Goal: Task Accomplishment & Management: Use online tool/utility

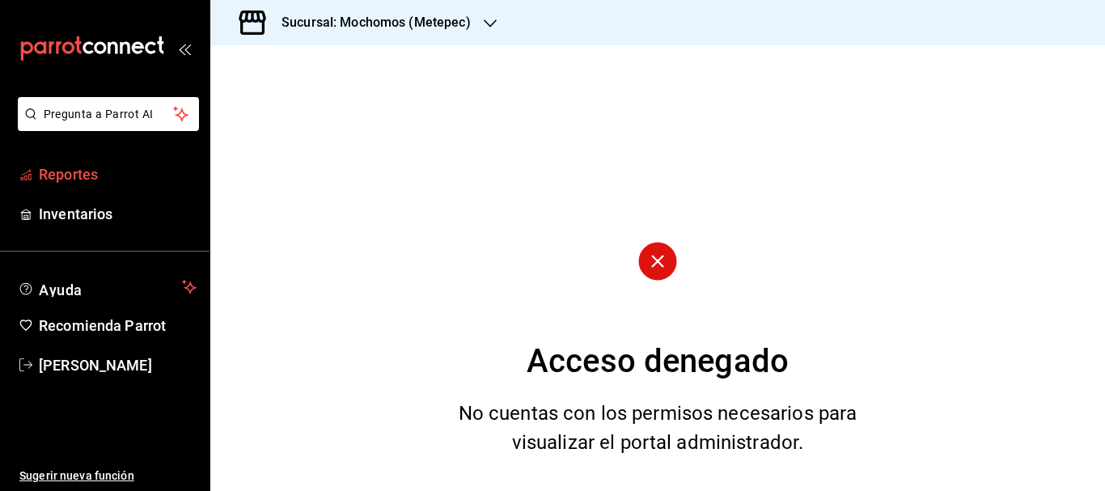
click at [145, 179] on span "Reportes" at bounding box center [118, 174] width 158 height 22
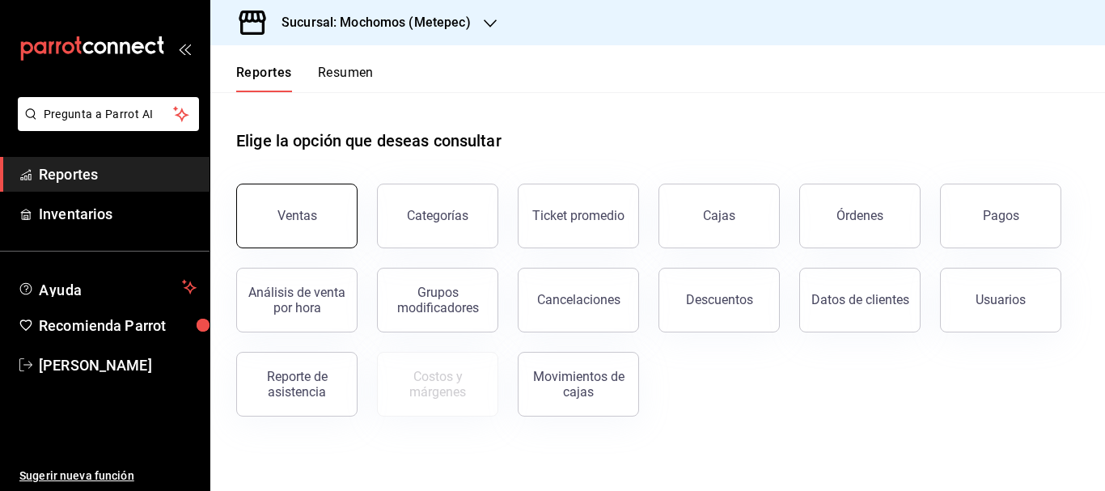
click at [305, 209] on div "Ventas" at bounding box center [298, 215] width 40 height 15
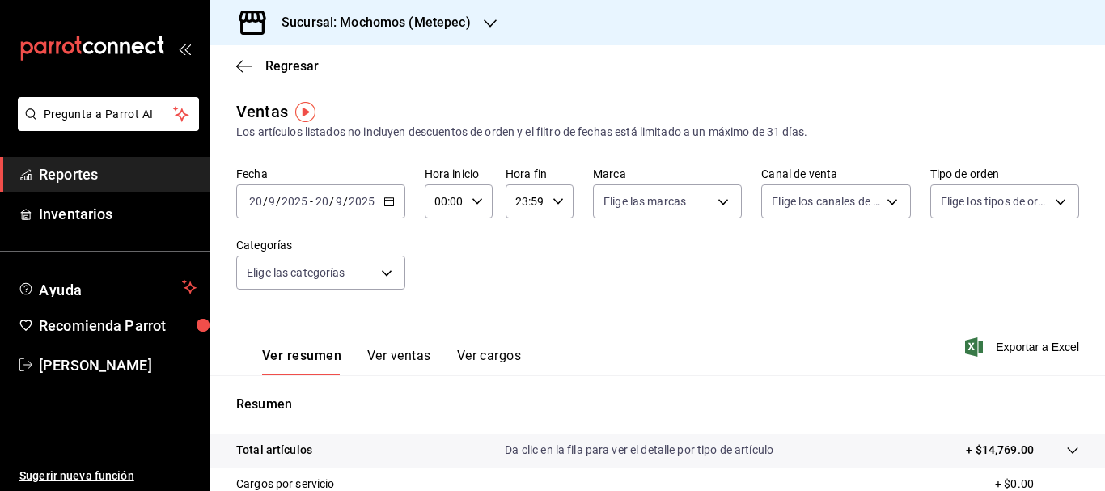
click at [253, 201] on input "20" at bounding box center [255, 201] width 15 height 13
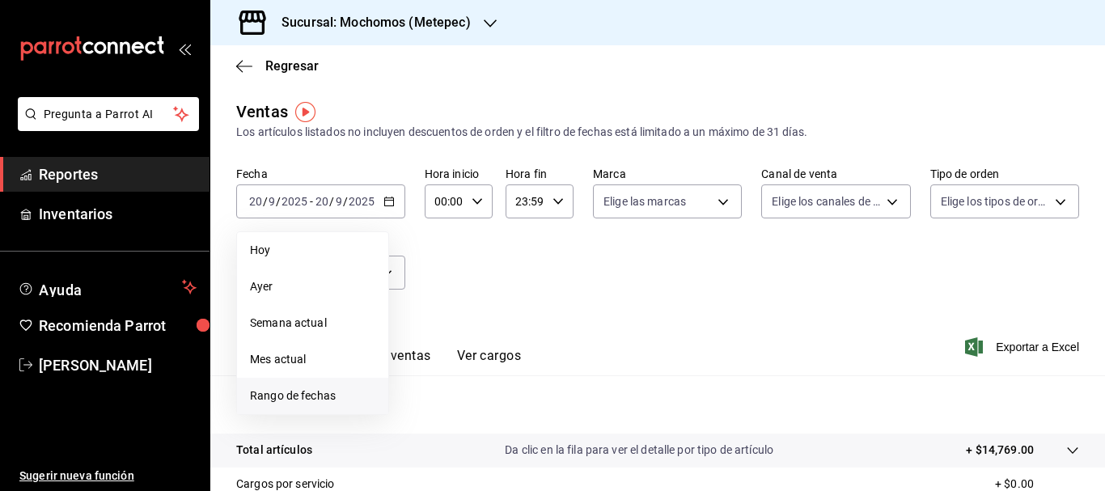
click at [310, 406] on li "Rango de fechas" at bounding box center [312, 396] width 151 height 36
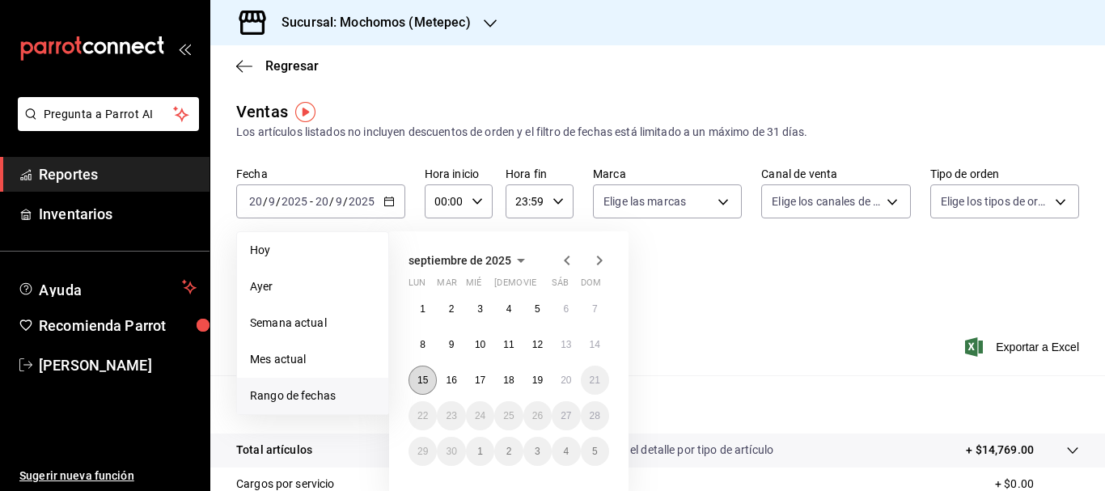
click at [435, 377] on button "15" at bounding box center [423, 380] width 28 height 29
click at [570, 375] on abbr "20" at bounding box center [566, 380] width 11 height 11
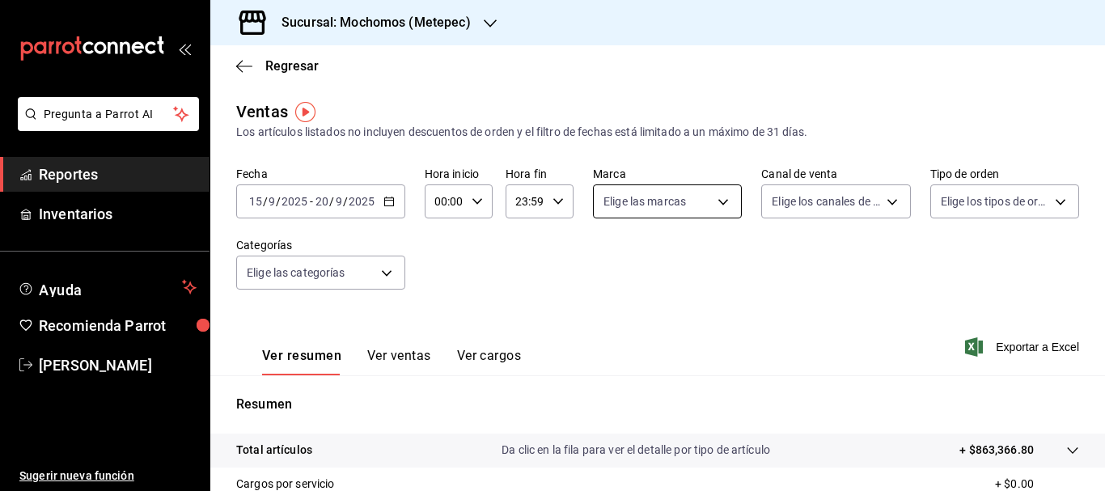
click at [667, 200] on body "Pregunta a Parrot AI Reportes Inventarios Ayuda Recomienda Parrot [PERSON_NAME]…" at bounding box center [552, 245] width 1105 height 491
click at [655, 261] on span "Ver todas" at bounding box center [657, 264] width 49 height 17
type input "2365f74e-aa6b-4392-bdf2-72765591bddf"
checkbox input "true"
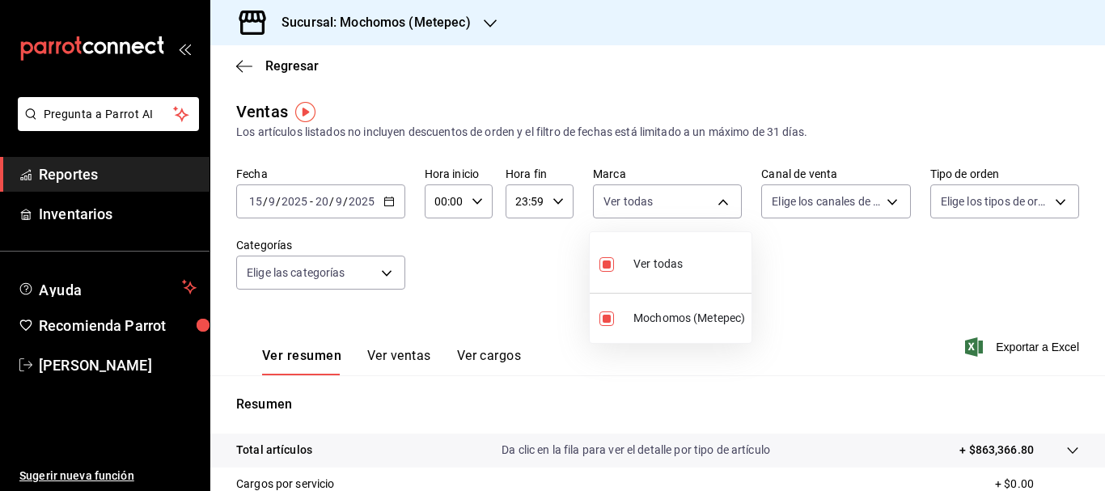
click at [803, 210] on div at bounding box center [552, 245] width 1105 height 491
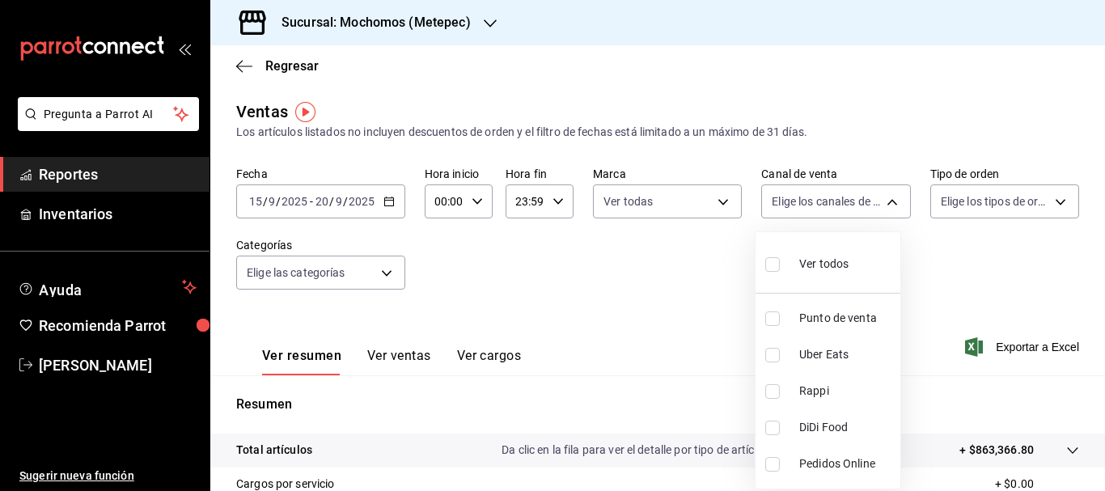
click at [803, 210] on body "Pregunta a Parrot AI Reportes Inventarios Ayuda Recomienda Parrot [PERSON_NAME]…" at bounding box center [552, 245] width 1105 height 491
click at [770, 269] on input "checkbox" at bounding box center [772, 264] width 15 height 15
checkbox input "true"
type input "PARROT,UBER_EATS,RAPPI,DIDI_FOOD,ONLINE"
checkbox input "true"
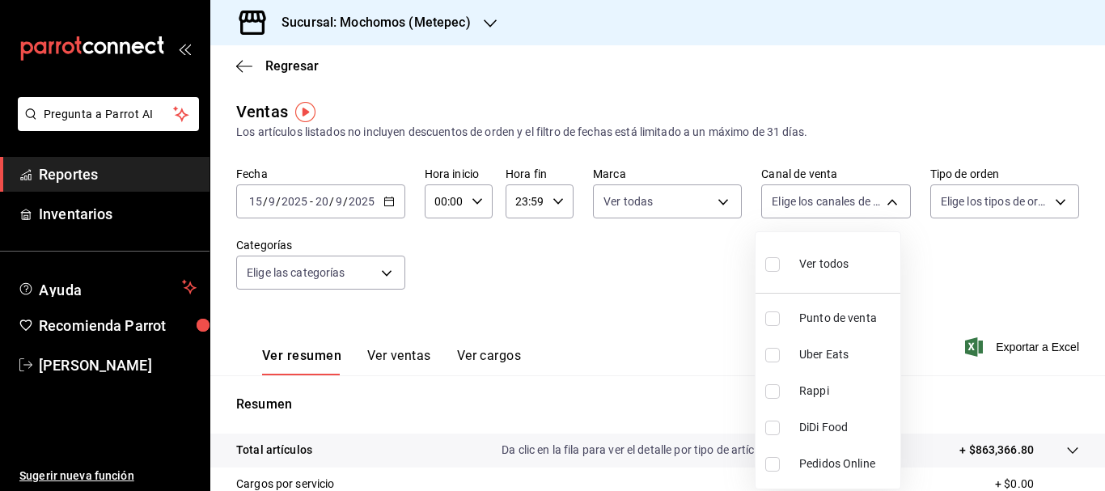
checkbox input "true"
click at [947, 201] on div at bounding box center [552, 245] width 1105 height 491
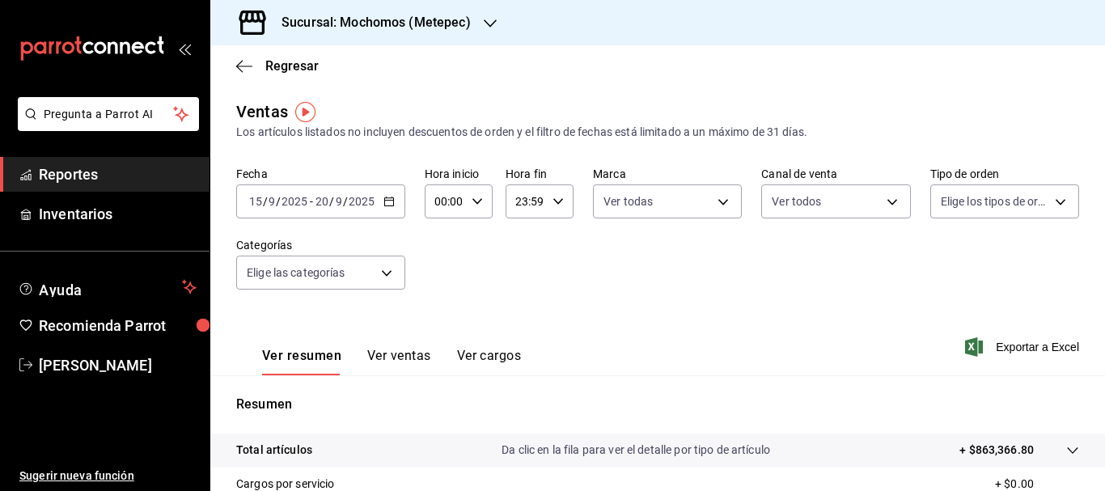
click at [947, 201] on body "Pregunta a Parrot AI Reportes Inventarios Ayuda Recomienda Parrot [PERSON_NAME]…" at bounding box center [552, 245] width 1105 height 491
click at [947, 273] on label at bounding box center [941, 263] width 21 height 23
click at [946, 272] on input "checkbox" at bounding box center [938, 264] width 15 height 15
checkbox input "false"
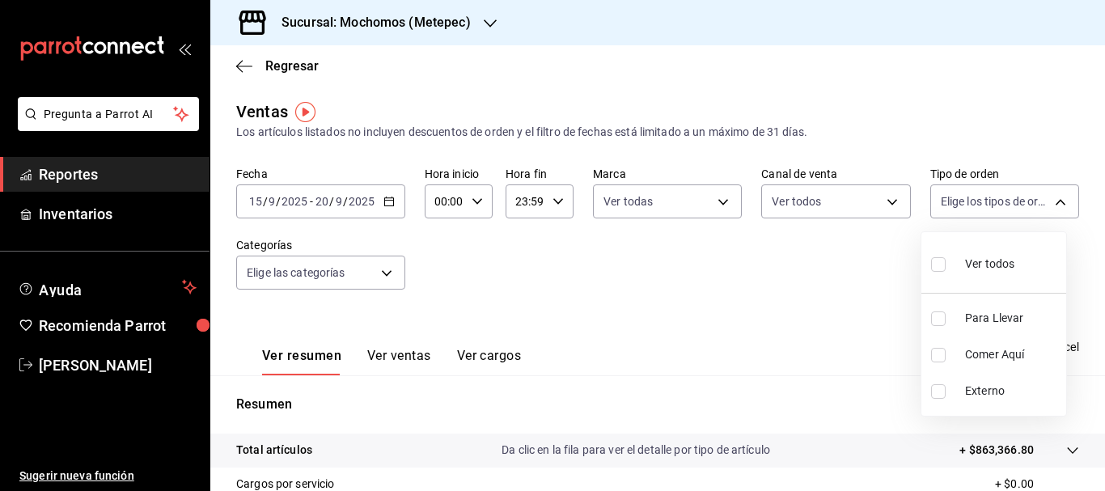
checkbox input "false"
click at [943, 264] on input "checkbox" at bounding box center [938, 264] width 15 height 15
checkbox input "true"
type input "3a236ed8-2e24-47ca-8e59-ead494492482,da8509e8-5fca-4f62-958e-973104937870,EXTER…"
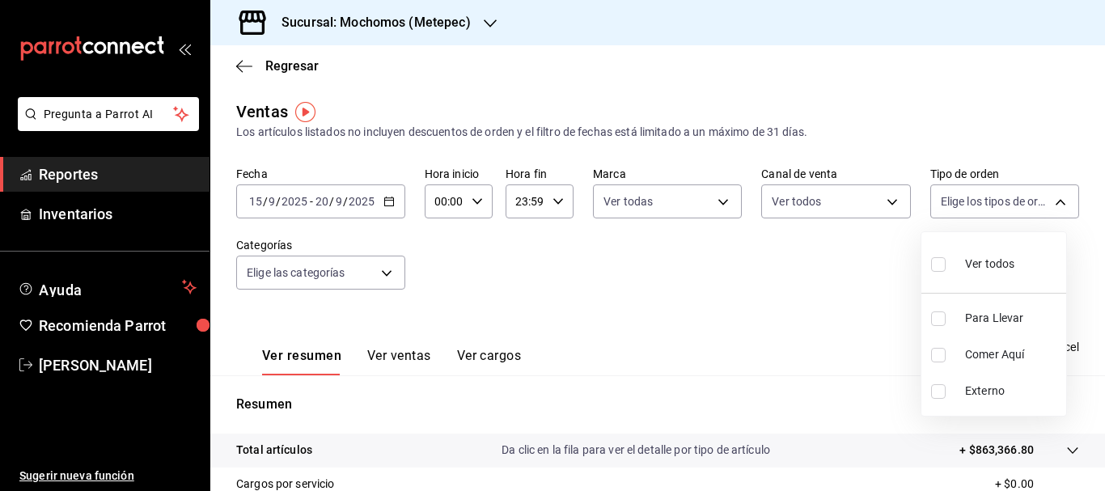
checkbox input "true"
click at [812, 196] on div at bounding box center [552, 245] width 1105 height 491
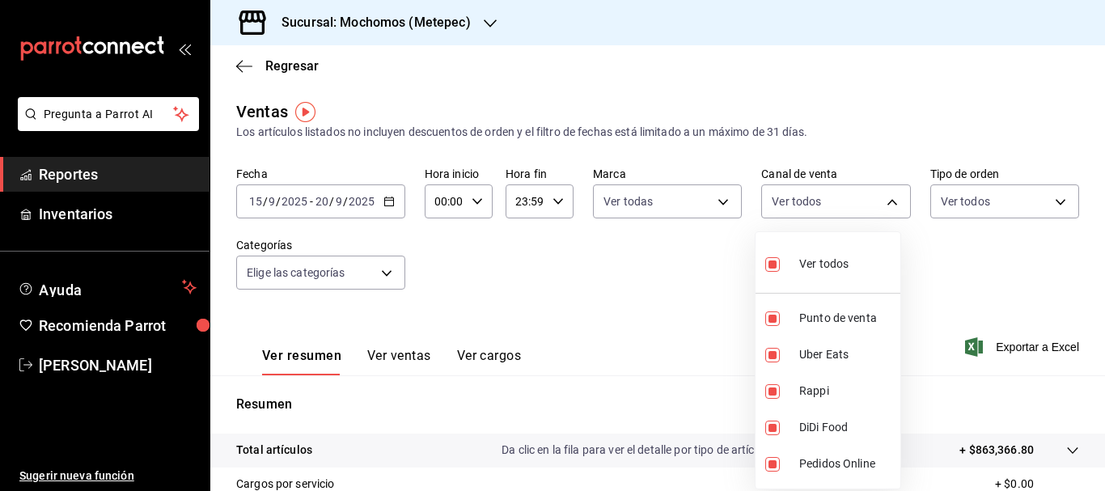
click at [812, 196] on body "Pregunta a Parrot AI Reportes Inventarios Ayuda Recomienda Parrot [PERSON_NAME]…" at bounding box center [552, 245] width 1105 height 491
click at [666, 204] on div at bounding box center [552, 245] width 1105 height 491
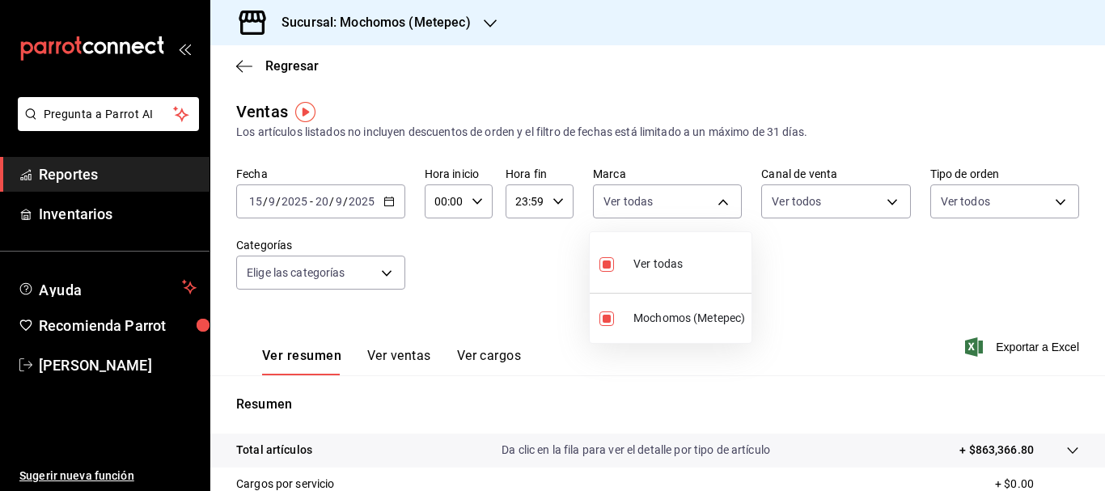
click at [666, 204] on body "Pregunta a Parrot AI Reportes Inventarios Ayuda Recomienda Parrot [PERSON_NAME]…" at bounding box center [552, 245] width 1105 height 491
click at [379, 272] on div at bounding box center [552, 245] width 1105 height 491
click at [379, 272] on body "Pregunta a Parrot AI Reportes Inventarios Ayuda Recomienda Parrot [PERSON_NAME]…" at bounding box center [552, 245] width 1105 height 491
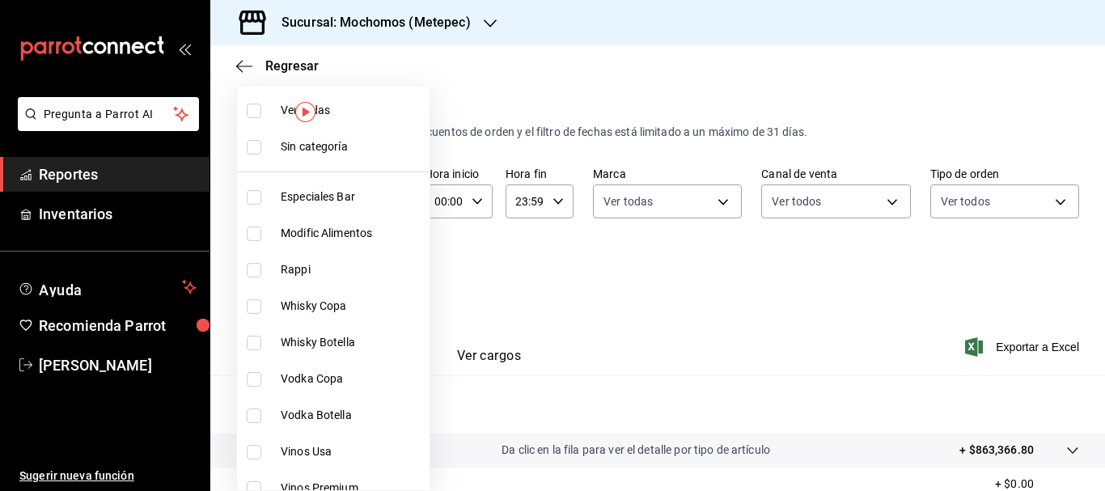
click at [256, 150] on input "checkbox" at bounding box center [254, 147] width 15 height 15
checkbox input "true"
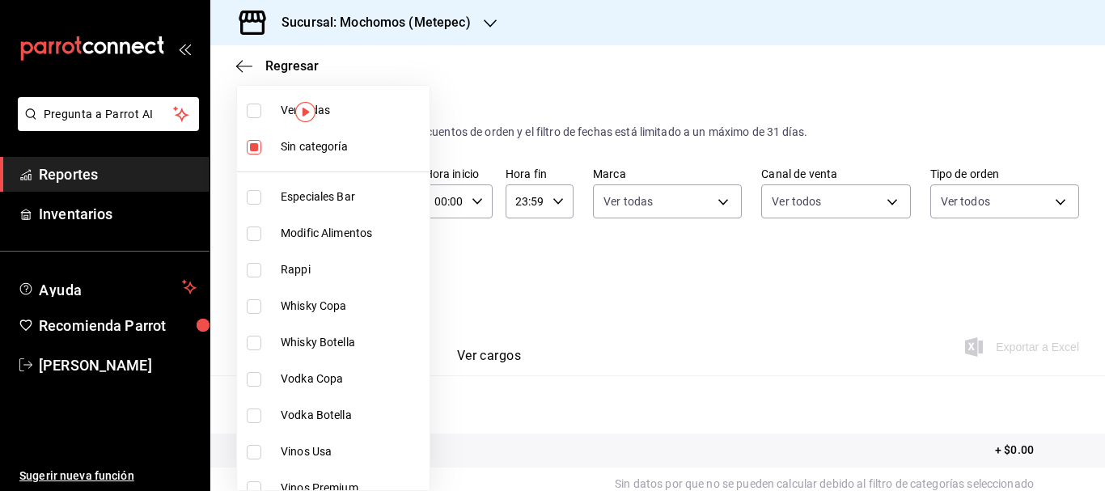
click at [253, 113] on input "checkbox" at bounding box center [254, 111] width 15 height 15
checkbox input "true"
type input "c9cbc288-c827-488d-81f5-370afefb1912,46081463-7037-4dd2-a9ab-e56ff6a8fa7c,bf958…"
checkbox input "true"
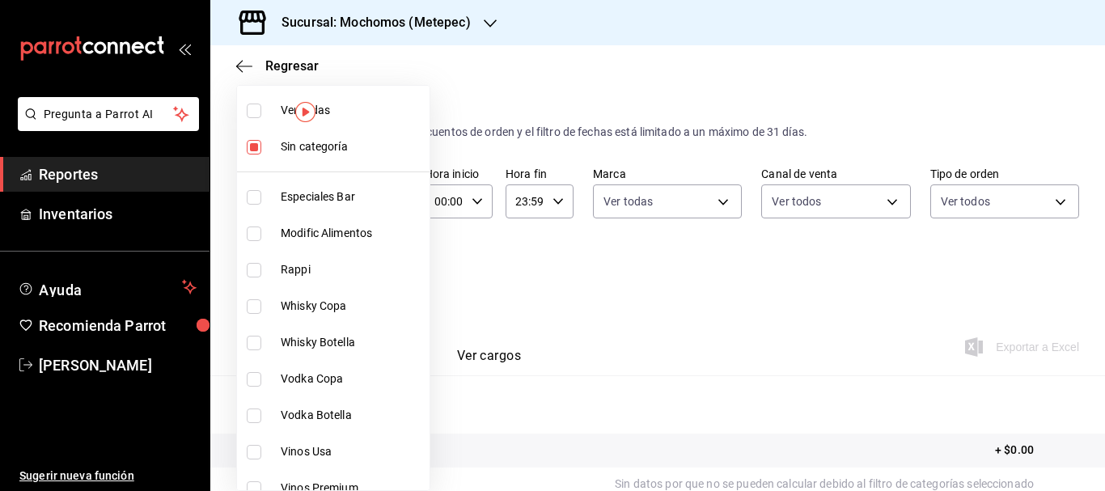
checkbox input "true"
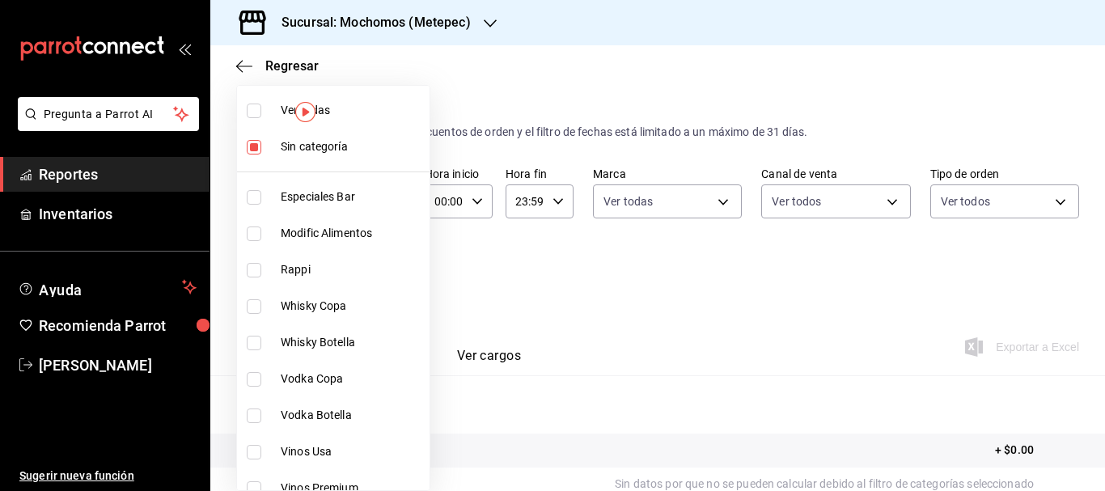
checkbox input "true"
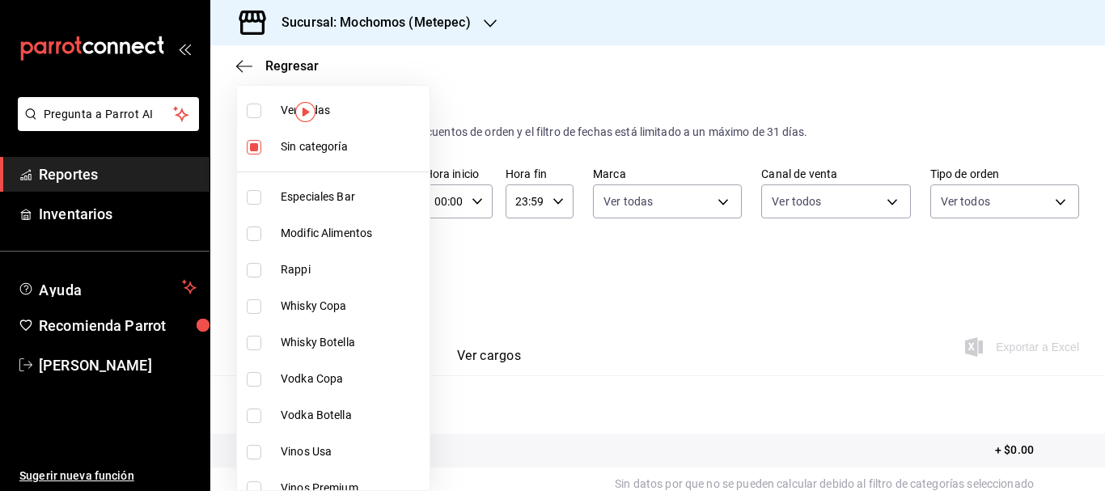
checkbox input "true"
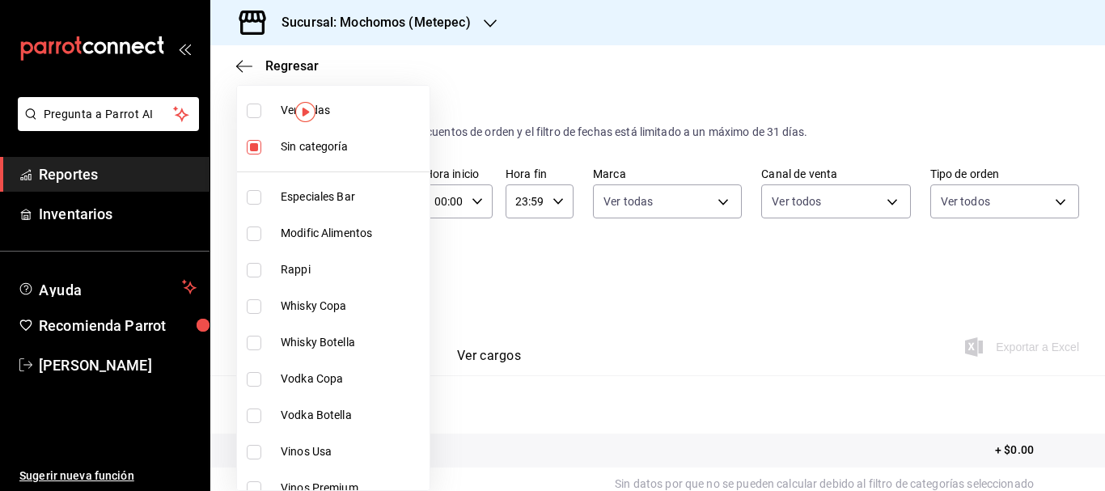
checkbox input "true"
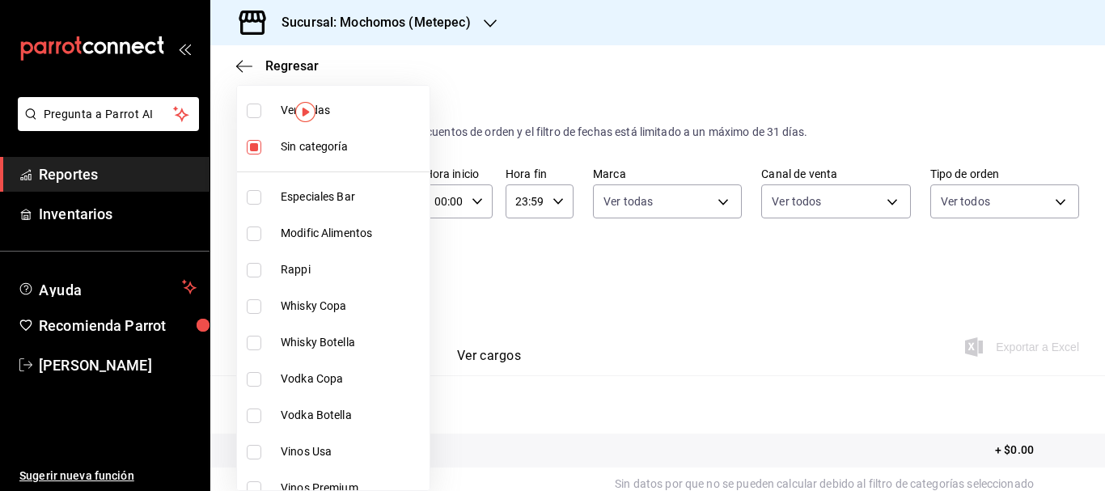
checkbox input "true"
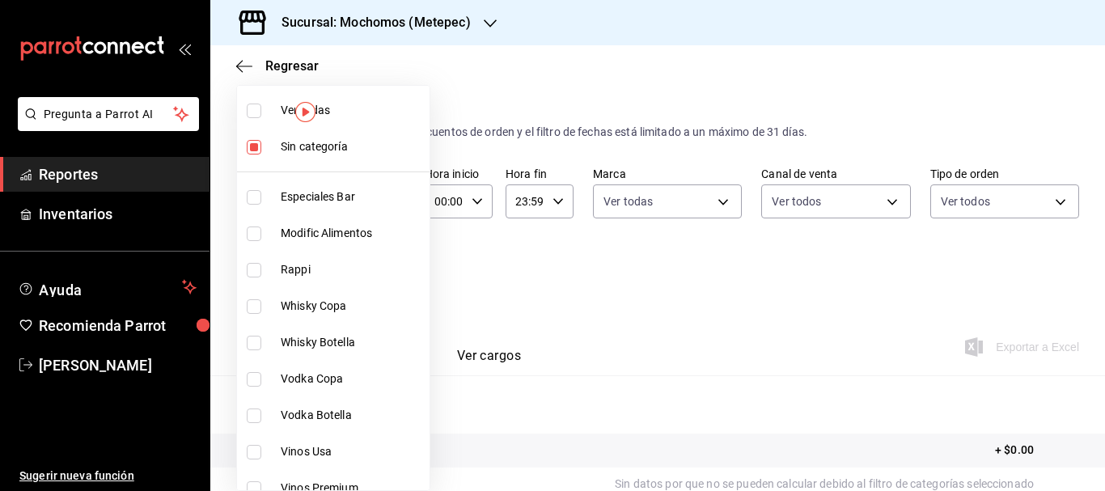
checkbox input "true"
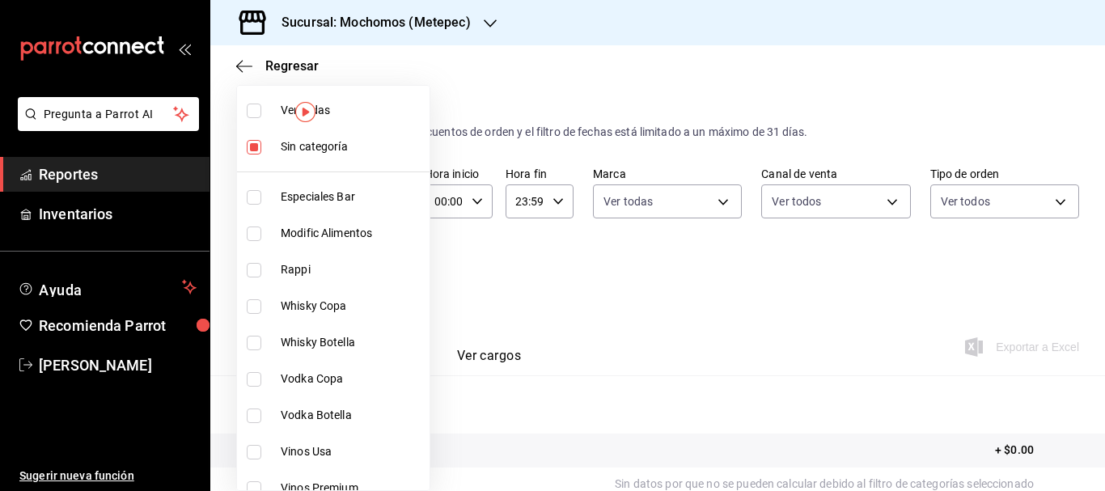
checkbox input "true"
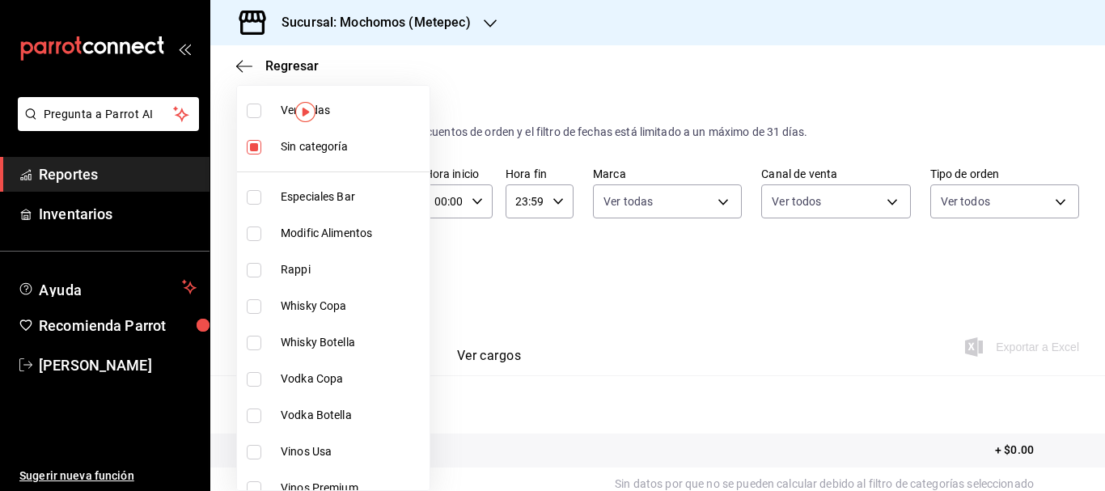
checkbox input "true"
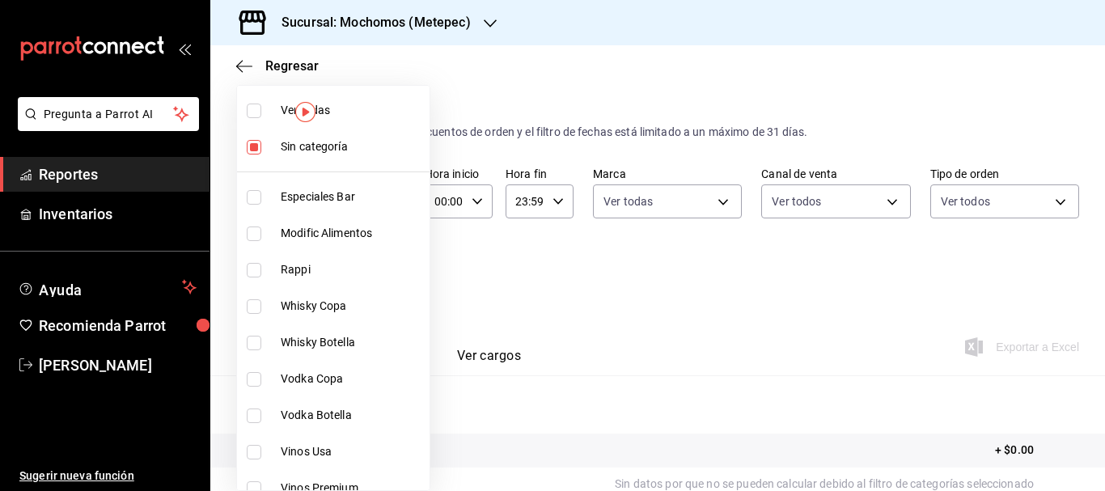
checkbox input "true"
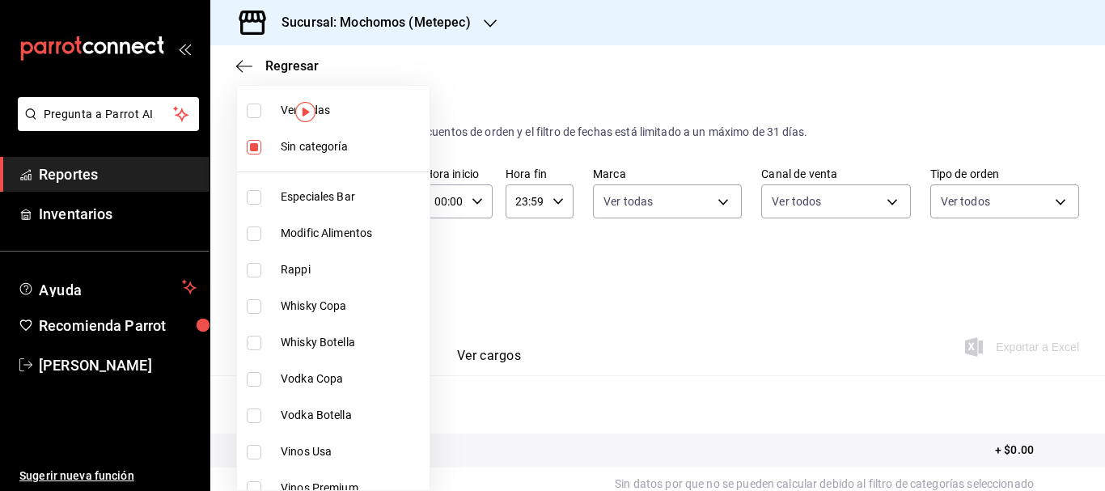
checkbox input "true"
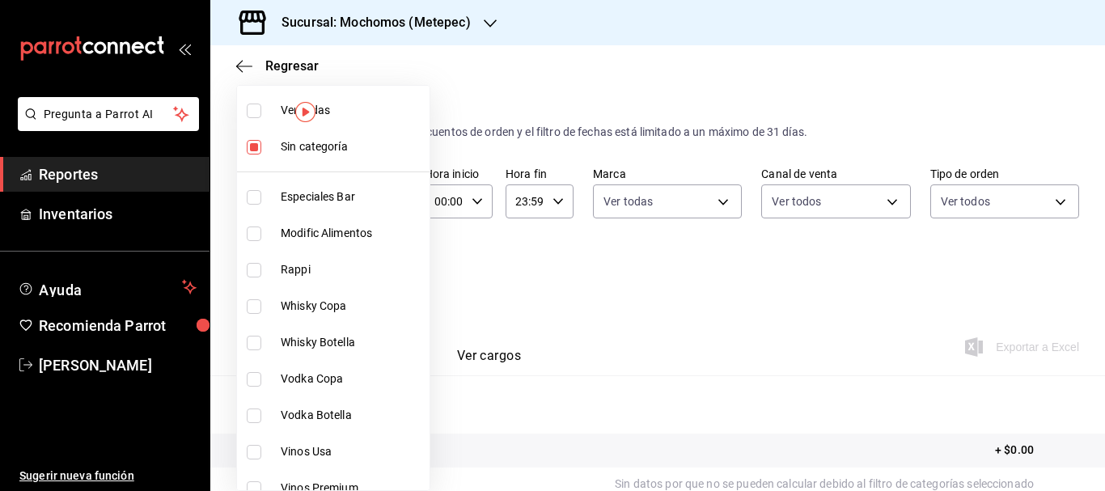
checkbox input "true"
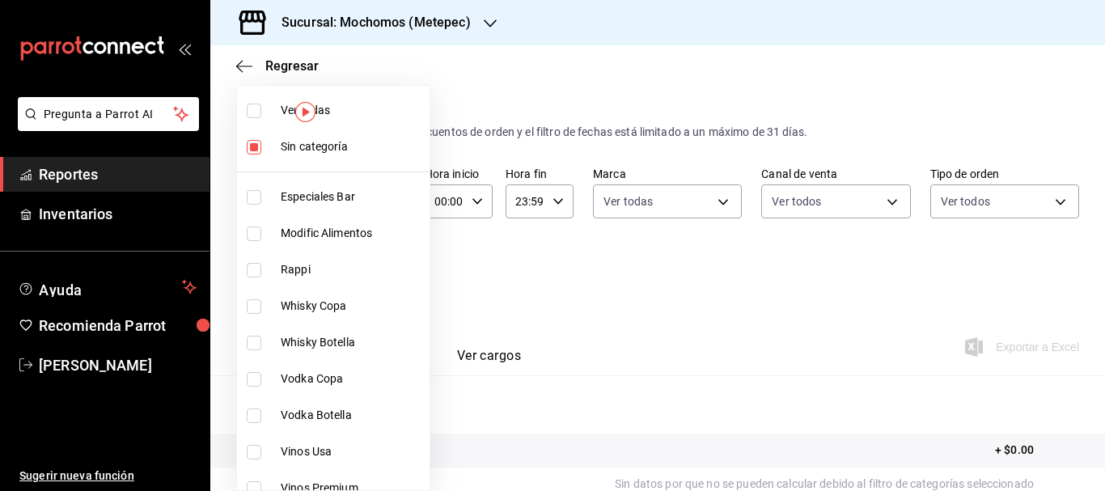
checkbox input "true"
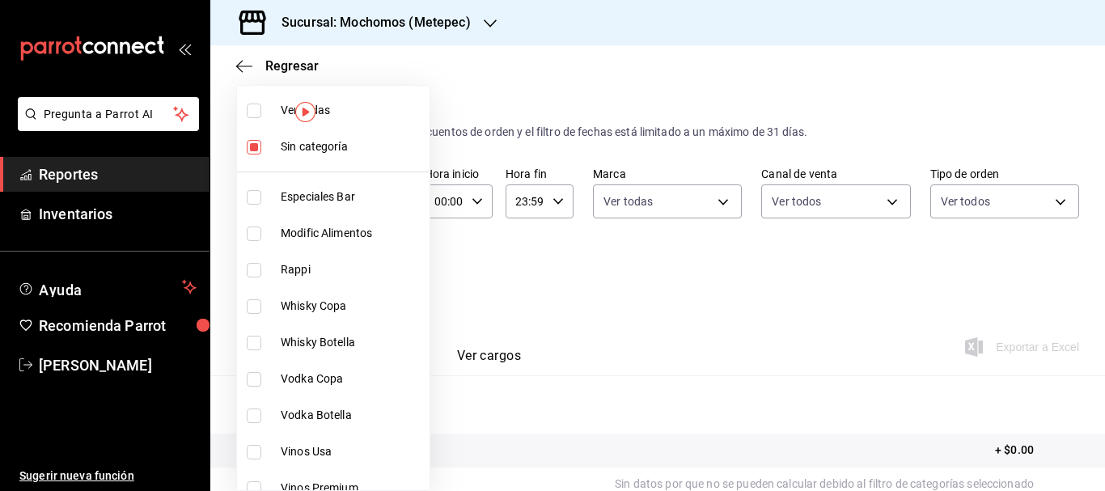
checkbox input "true"
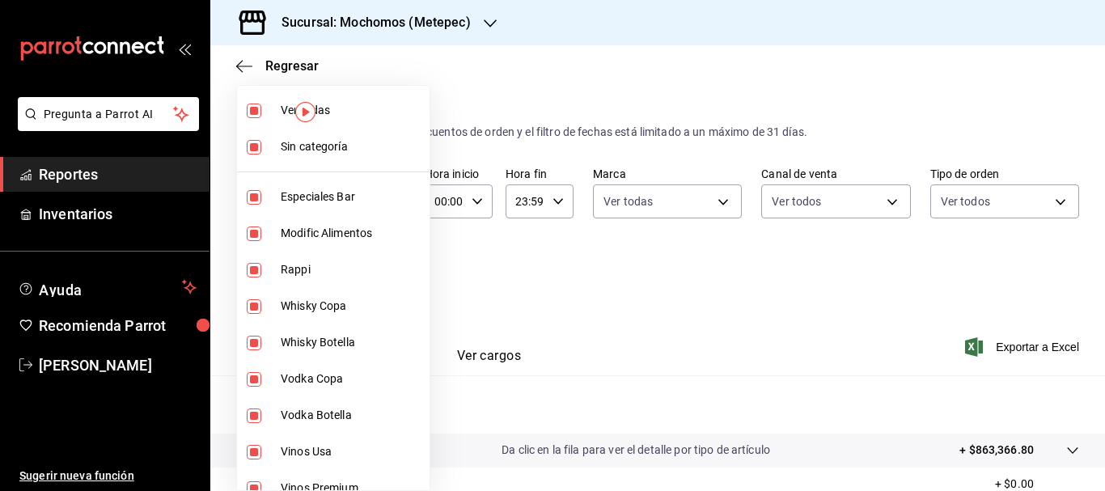
click at [1045, 345] on div at bounding box center [552, 245] width 1105 height 491
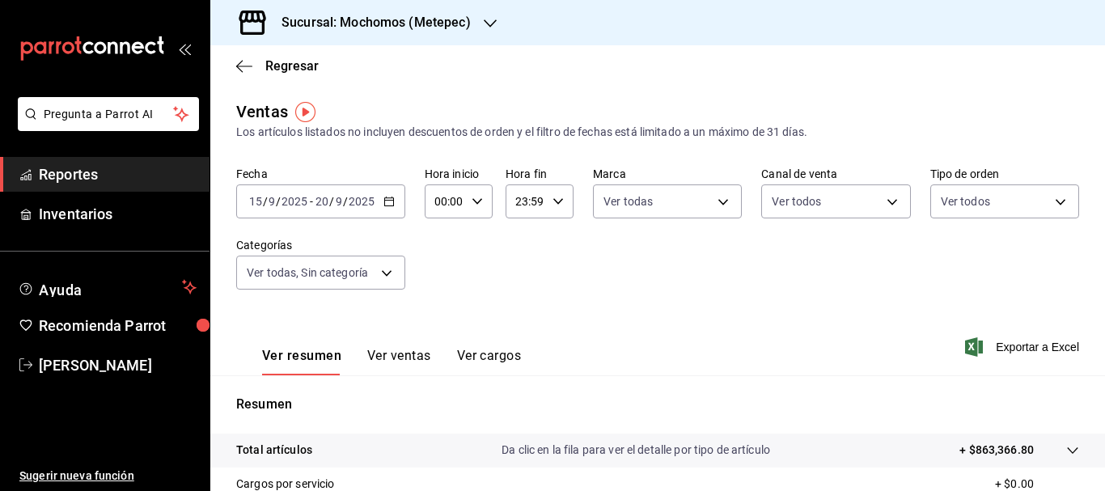
click at [1045, 345] on span "Exportar a Excel" at bounding box center [1023, 346] width 111 height 19
click at [1045, 345] on div "Exportar a Excel" at bounding box center [1023, 346] width 111 height 19
click at [259, 199] on input "15" at bounding box center [255, 201] width 15 height 13
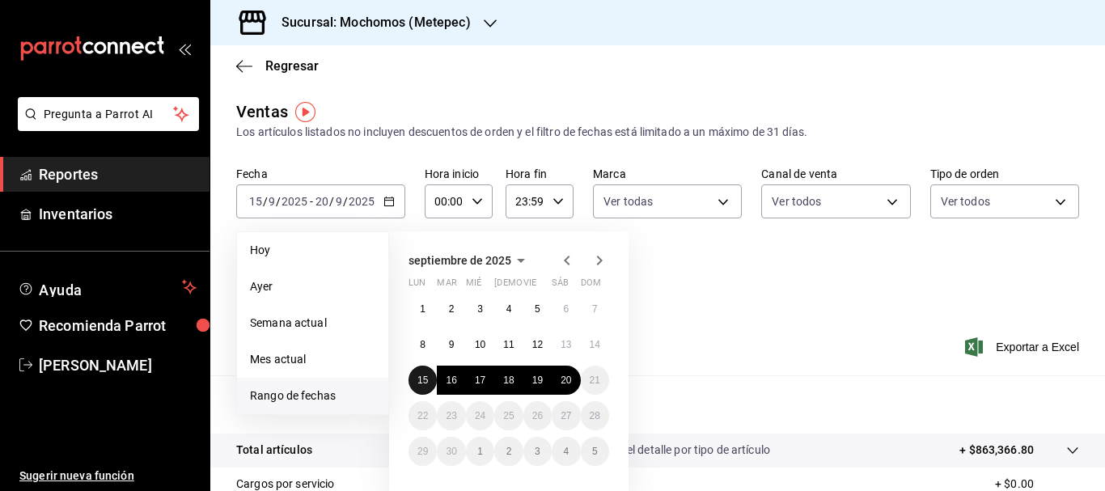
click at [412, 375] on button "15" at bounding box center [423, 380] width 28 height 29
click at [568, 379] on abbr "20" at bounding box center [566, 380] width 11 height 11
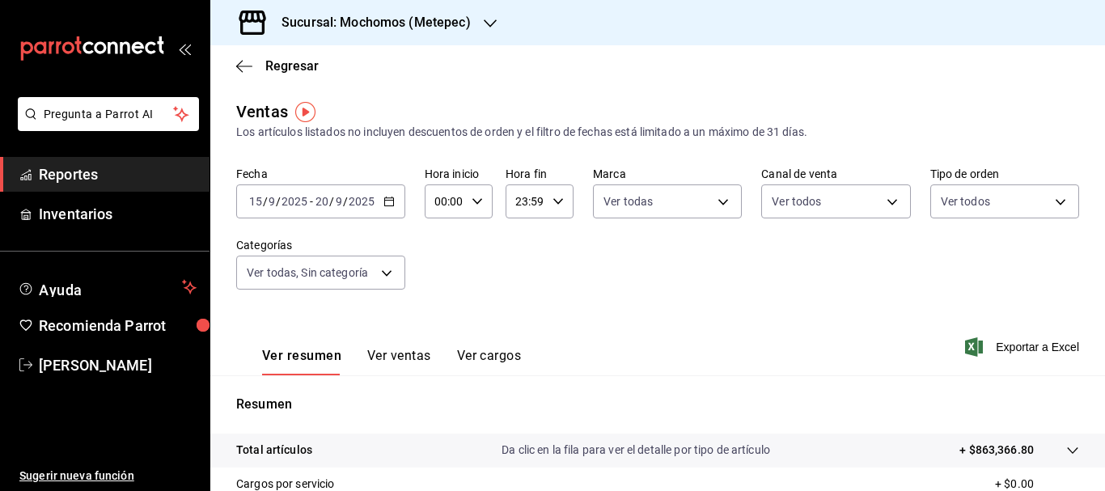
click at [257, 201] on input "15" at bounding box center [255, 201] width 15 height 13
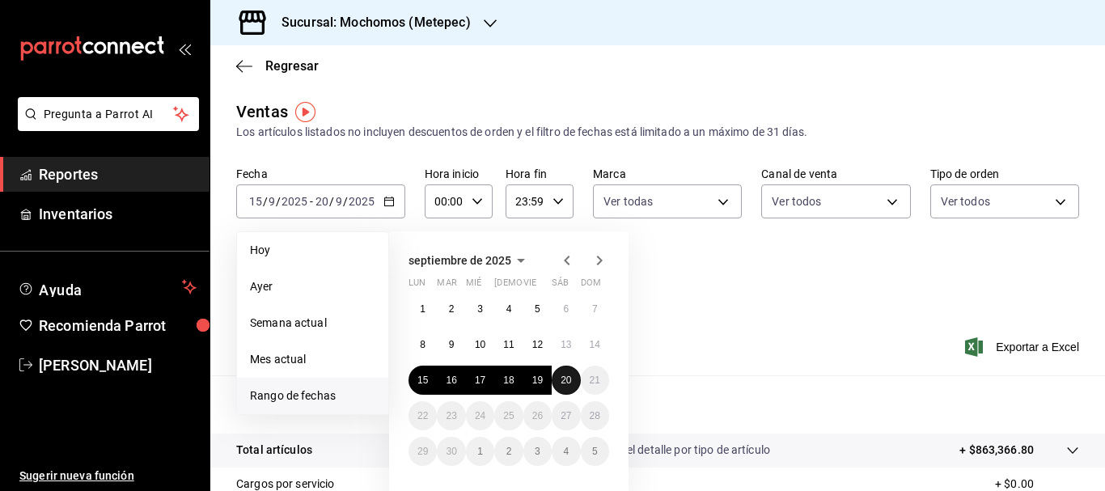
click at [565, 383] on abbr "20" at bounding box center [566, 380] width 11 height 11
click at [534, 383] on abbr "19" at bounding box center [537, 380] width 11 height 11
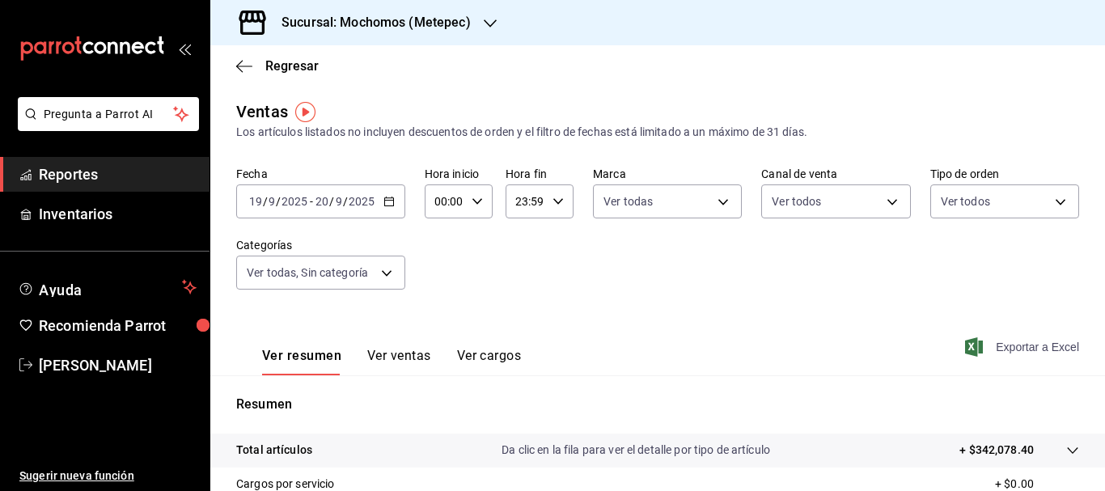
click at [1052, 349] on span "Exportar a Excel" at bounding box center [1023, 346] width 111 height 19
